Goal: Task Accomplishment & Management: Manage account settings

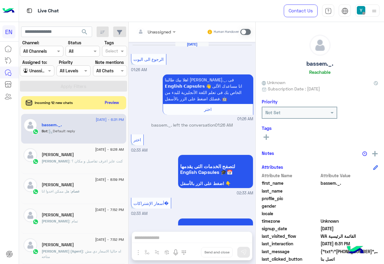
scroll to position [61, 0]
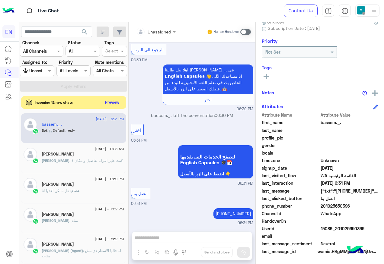
click at [106, 102] on button "Preview" at bounding box center [112, 102] width 19 height 8
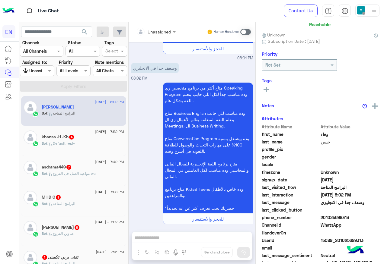
scroll to position [59, 0]
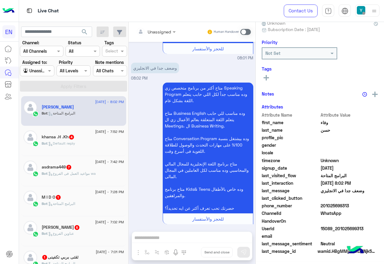
click at [160, 30] on input "text" at bounding box center [148, 32] width 24 height 6
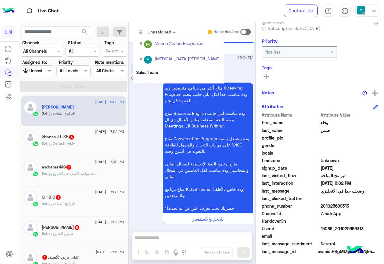
scroll to position [100, 0]
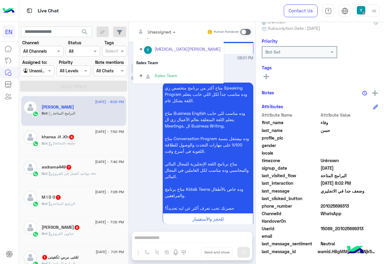
click at [170, 63] on div "Sales Team" at bounding box center [178, 62] width 90 height 11
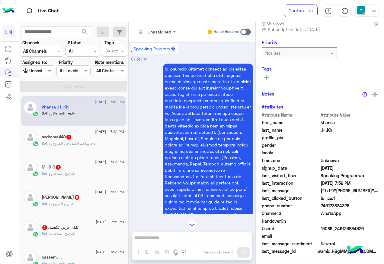
scroll to position [204, 0]
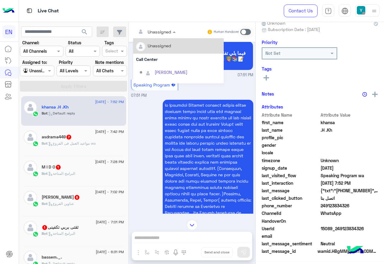
click at [152, 30] on input "text" at bounding box center [148, 32] width 24 height 6
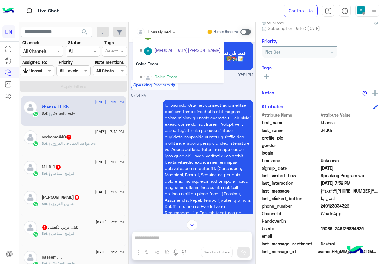
scroll to position [100, 0]
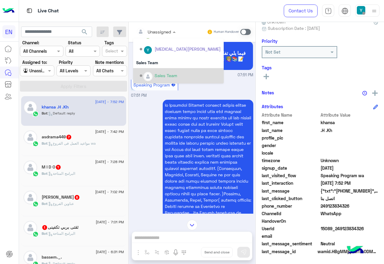
click at [169, 70] on div "Sales Team" at bounding box center [178, 75] width 90 height 15
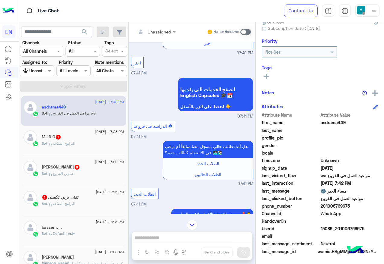
scroll to position [70, 0]
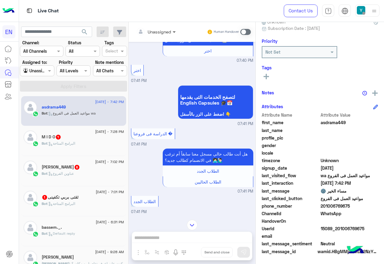
click at [174, 29] on span at bounding box center [175, 32] width 8 height 6
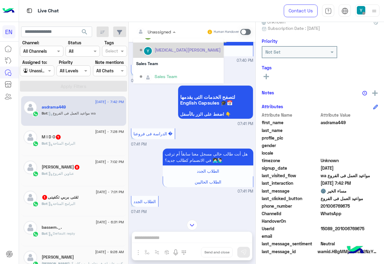
scroll to position [100, 0]
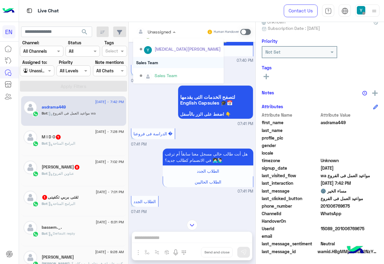
click at [175, 59] on div "Sales Team" at bounding box center [178, 62] width 90 height 11
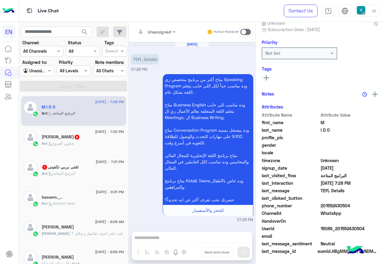
scroll to position [61, 0]
click at [154, 27] on div "Unassigned" at bounding box center [153, 32] width 35 height 12
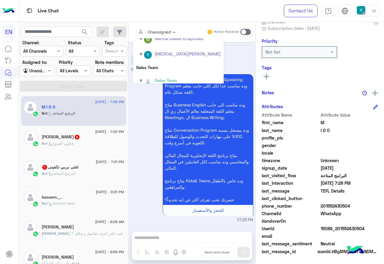
scroll to position [100, 0]
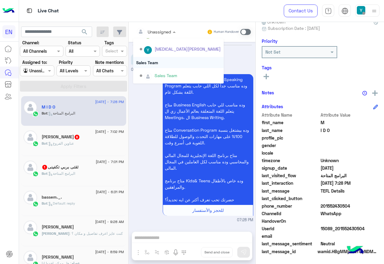
click at [175, 63] on div "Sales Team" at bounding box center [178, 62] width 90 height 11
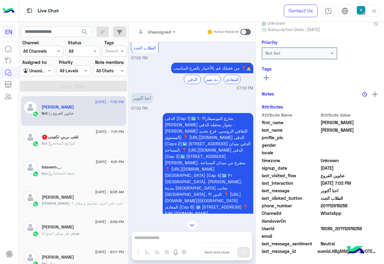
scroll to position [252, 0]
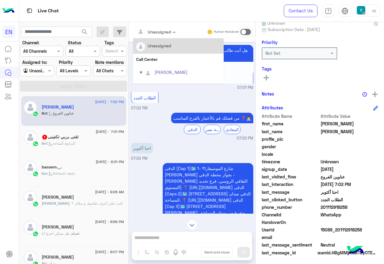
drag, startPoint x: 161, startPoint y: 30, endPoint x: 182, endPoint y: 47, distance: 27.2
click at [162, 32] on div at bounding box center [156, 31] width 46 height 7
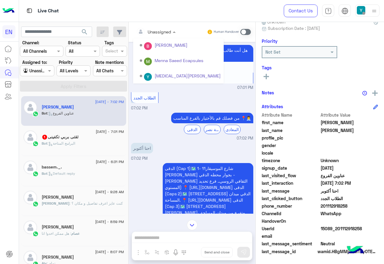
scroll to position [90, 0]
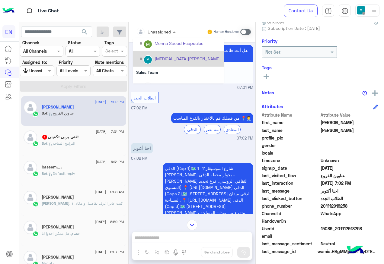
click at [169, 62] on div "[MEDICAL_DATA][PERSON_NAME]" at bounding box center [180, 59] width 81 height 11
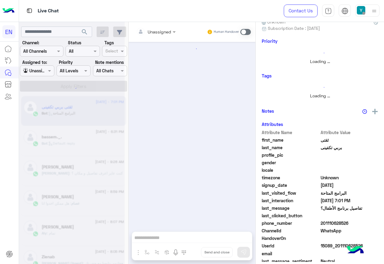
scroll to position [59, 0]
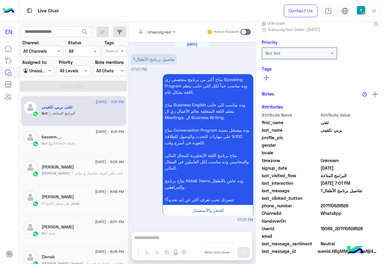
click at [160, 29] on input "text" at bounding box center [148, 32] width 24 height 6
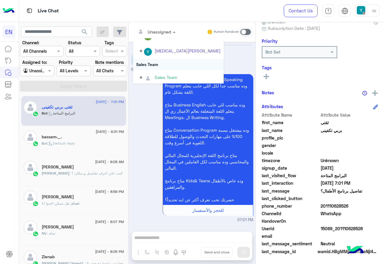
scroll to position [0, 0]
click at [156, 61] on div "Sales Team" at bounding box center [178, 62] width 90 height 11
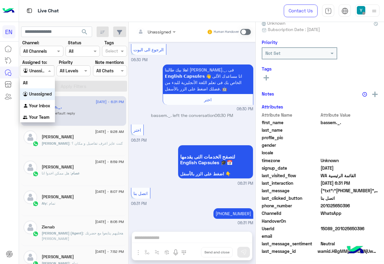
click at [36, 70] on input "text" at bounding box center [30, 71] width 14 height 6
click at [43, 118] on b "Your Team" at bounding box center [39, 117] width 21 height 5
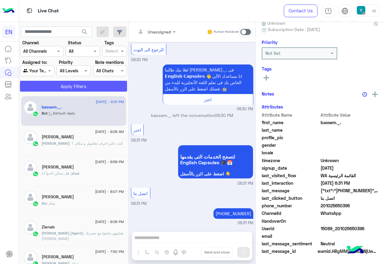
click at [60, 85] on button "Apply Filters" at bounding box center [73, 86] width 107 height 11
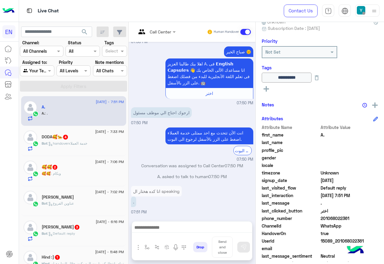
click at [168, 33] on div at bounding box center [156, 31] width 46 height 7
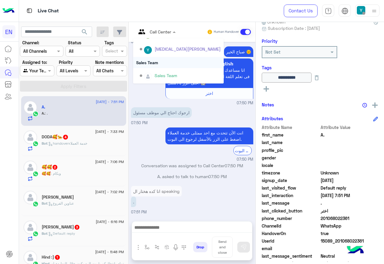
click at [163, 65] on div "Sales Team" at bounding box center [178, 62] width 90 height 11
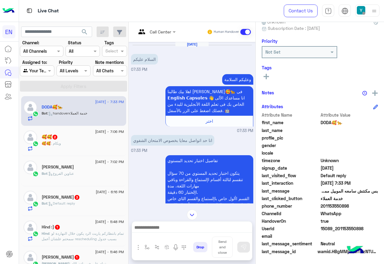
drag, startPoint x: 322, startPoint y: 205, endPoint x: 349, endPoint y: 207, distance: 27.2
click at [349, 207] on span "201153550898" at bounding box center [349, 206] width 58 height 6
copy span "01153550898"
click at [193, 221] on div "Drop Send and close" at bounding box center [191, 240] width 121 height 39
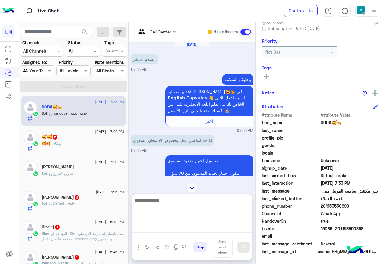
click at [191, 225] on textarea at bounding box center [192, 215] width 120 height 36
click at [186, 209] on textarea at bounding box center [192, 215] width 120 height 36
type textarea "**********"
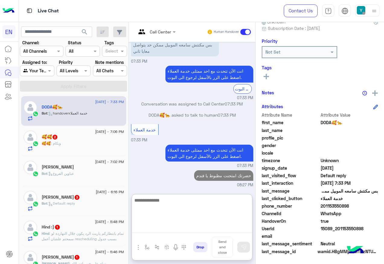
scroll to position [275, 0]
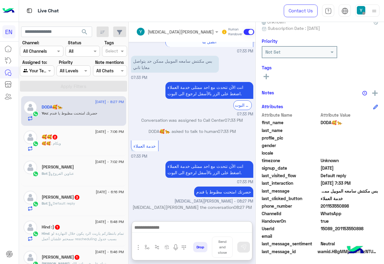
click at [74, 144] on div "🥰🥰 : وبكام" at bounding box center [83, 146] width 82 height 11
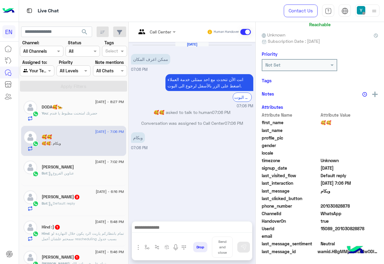
scroll to position [59, 0]
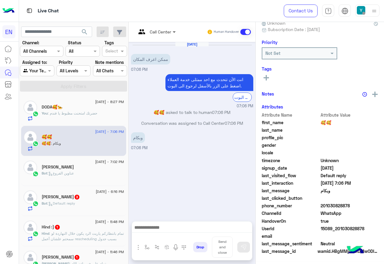
drag, startPoint x: 177, startPoint y: 35, endPoint x: 173, endPoint y: 33, distance: 3.6
click at [176, 35] on span at bounding box center [175, 32] width 8 height 6
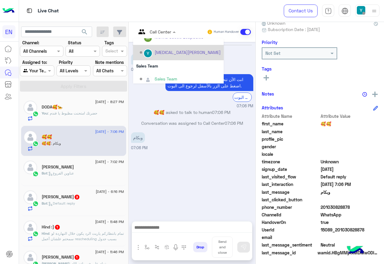
scroll to position [100, 0]
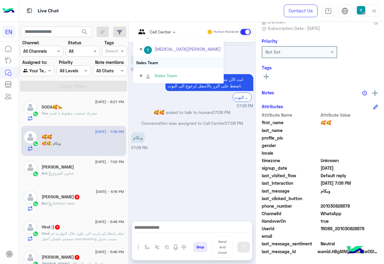
click at [170, 62] on div "Sales Team" at bounding box center [178, 62] width 90 height 11
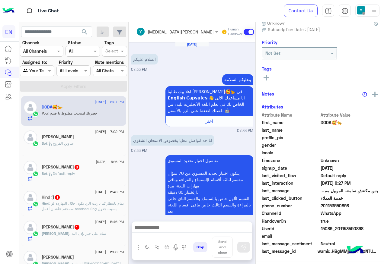
scroll to position [248, 0]
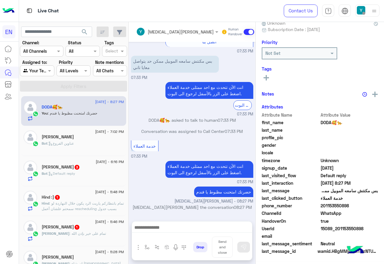
click at [71, 143] on span ": عناوين الفروع" at bounding box center [60, 143] width 27 height 5
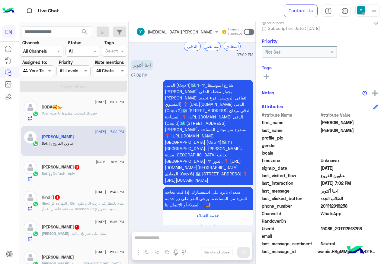
scroll to position [263, 0]
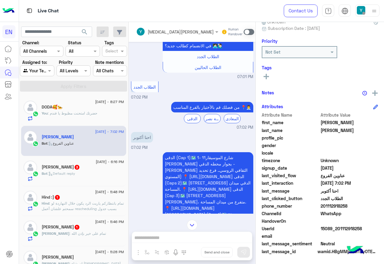
click at [161, 36] on div "[MEDICAL_DATA][PERSON_NAME]" at bounding box center [174, 32] width 77 height 12
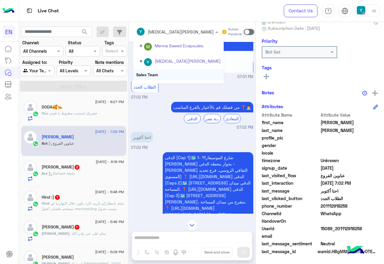
scroll to position [100, 0]
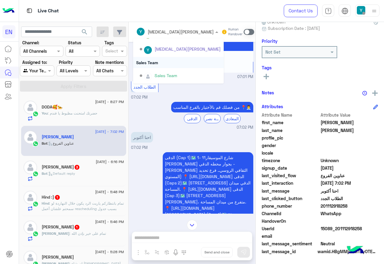
click at [162, 66] on div "Sales Team" at bounding box center [178, 62] width 90 height 11
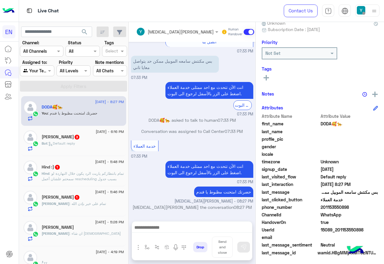
scroll to position [61, 0]
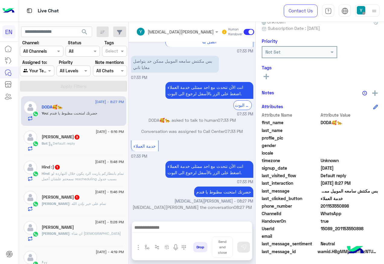
click at [68, 143] on span ": Default reply" at bounding box center [61, 143] width 28 height 5
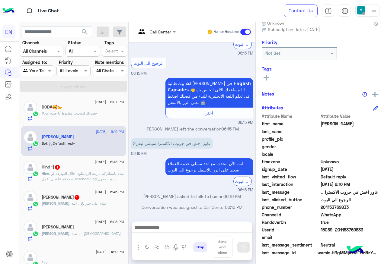
scroll to position [61, 0]
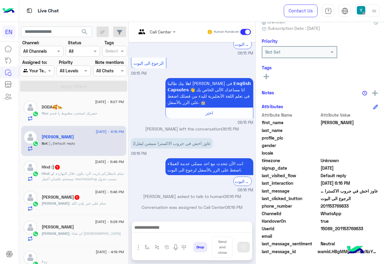
click at [168, 30] on div at bounding box center [156, 31] width 46 height 7
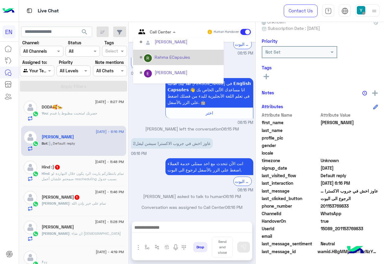
scroll to position [90, 0]
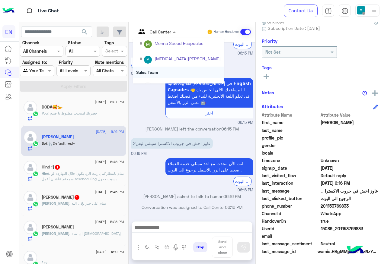
click at [155, 69] on div "Sales Team" at bounding box center [178, 72] width 90 height 11
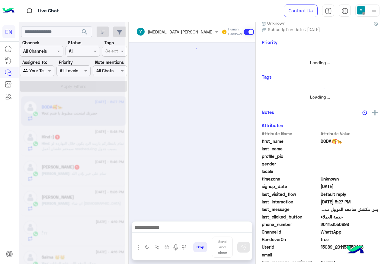
scroll to position [248, 0]
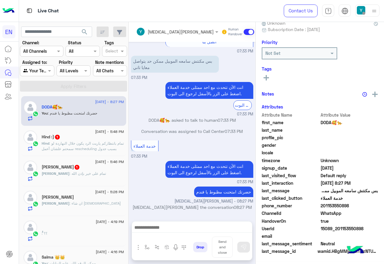
click at [101, 132] on span "8 September - 5:48 PM" at bounding box center [109, 131] width 29 height 5
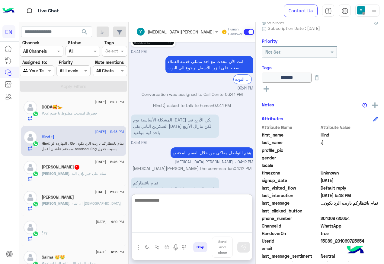
click at [148, 225] on textarea at bounding box center [192, 215] width 120 height 36
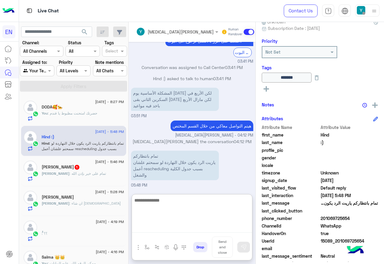
click at [179, 201] on textarea at bounding box center [192, 215] width 120 height 36
type textarea "**********"
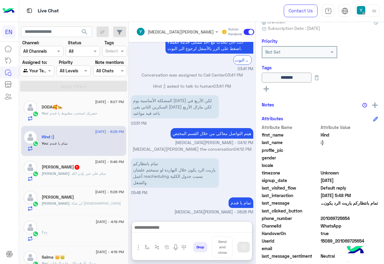
click at [248, 34] on span at bounding box center [248, 32] width 11 height 6
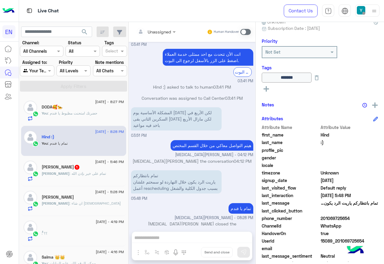
click at [69, 174] on span ": تمام على خير بإذن الله" at bounding box center [87, 173] width 36 height 5
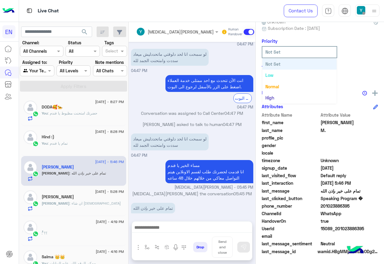
click at [278, 56] on div "Not Set" at bounding box center [299, 52] width 74 height 11
click at [350, 76] on div "See All" at bounding box center [319, 76] width 116 height 7
click at [266, 76] on rect at bounding box center [265, 76] width 1 height 5
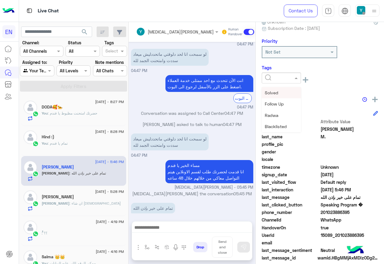
drag, startPoint x: 276, startPoint y: 79, endPoint x: 277, endPoint y: 87, distance: 8.5
click at [276, 79] on input "text" at bounding box center [274, 78] width 18 height 6
click at [278, 97] on div "Solved" at bounding box center [280, 92] width 39 height 11
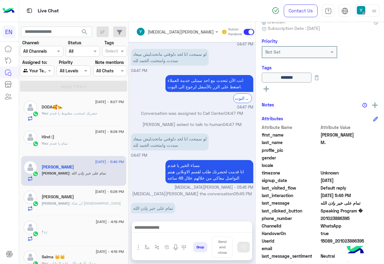
click at [245, 33] on span at bounding box center [248, 32] width 11 height 6
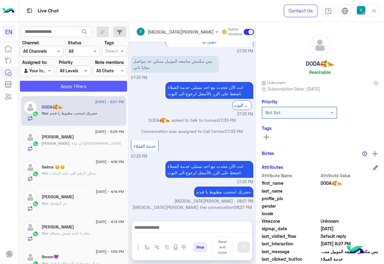
click at [52, 87] on button "Apply Filters" at bounding box center [73, 86] width 107 height 11
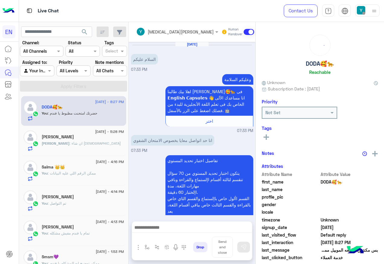
scroll to position [248, 0]
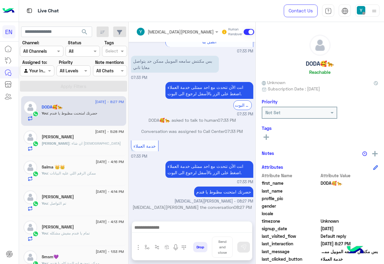
click at [31, 65] on label "Assigned to:" at bounding box center [34, 62] width 25 height 6
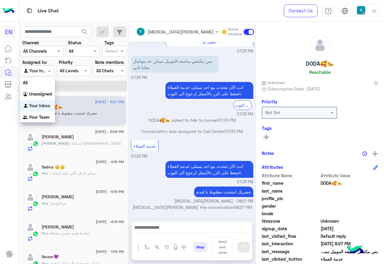
click at [32, 67] on div "Agent Filter Your Inbox" at bounding box center [37, 70] width 34 height 11
click at [47, 116] on b "Your Team" at bounding box center [39, 117] width 21 height 5
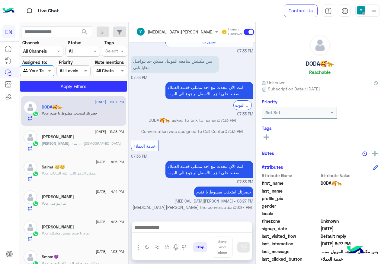
click at [49, 78] on section "Channel: Channel All Channels Status Channel All Tags Select Assigned to: Agent…" at bounding box center [74, 65] width 100 height 52
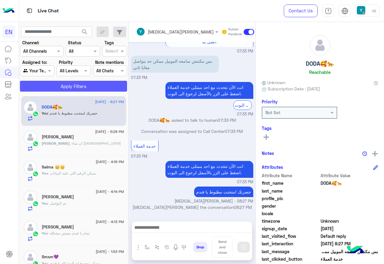
click at [52, 83] on button "Apply Filters" at bounding box center [73, 86] width 107 height 11
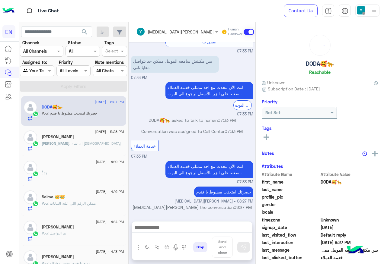
click at [38, 70] on div at bounding box center [36, 70] width 33 height 7
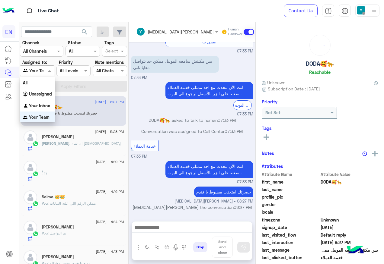
scroll to position [1, 0]
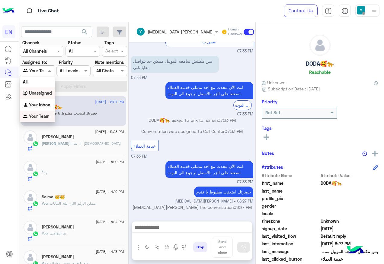
click at [44, 94] on b "Unassigned" at bounding box center [40, 92] width 23 height 5
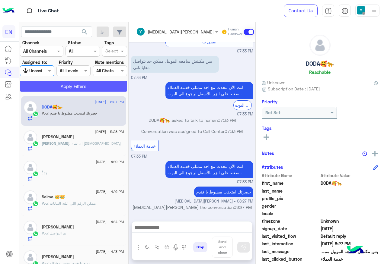
click at [63, 84] on button "Apply Filters" at bounding box center [73, 86] width 107 height 11
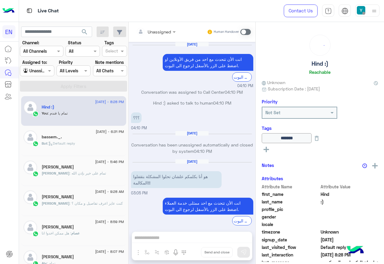
scroll to position [411, 0]
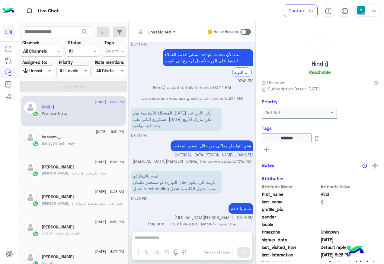
click at [38, 65] on label "Assigned to:" at bounding box center [34, 62] width 25 height 6
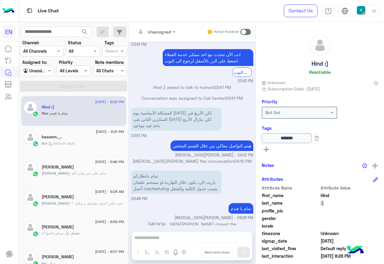
click at [40, 69] on div at bounding box center [36, 70] width 33 height 7
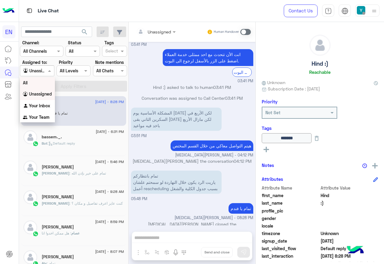
click at [44, 80] on div "All" at bounding box center [37, 82] width 35 height 11
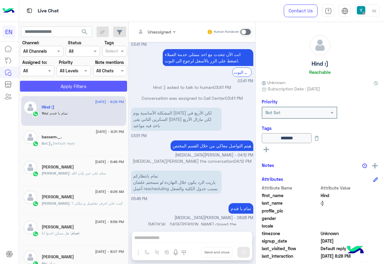
click at [46, 82] on button "Apply Filters" at bounding box center [73, 86] width 107 height 11
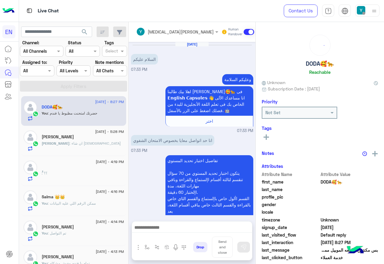
scroll to position [248, 0]
